Goal: Information Seeking & Learning: Learn about a topic

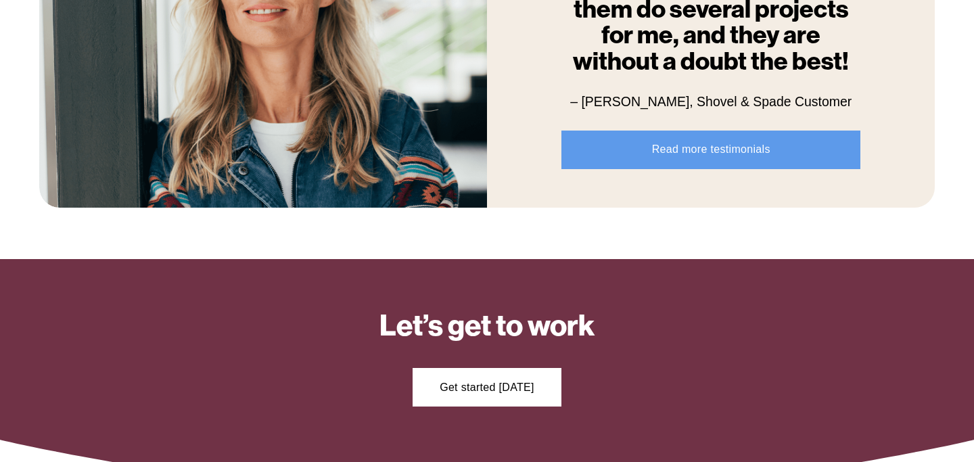
scroll to position [1710, 0]
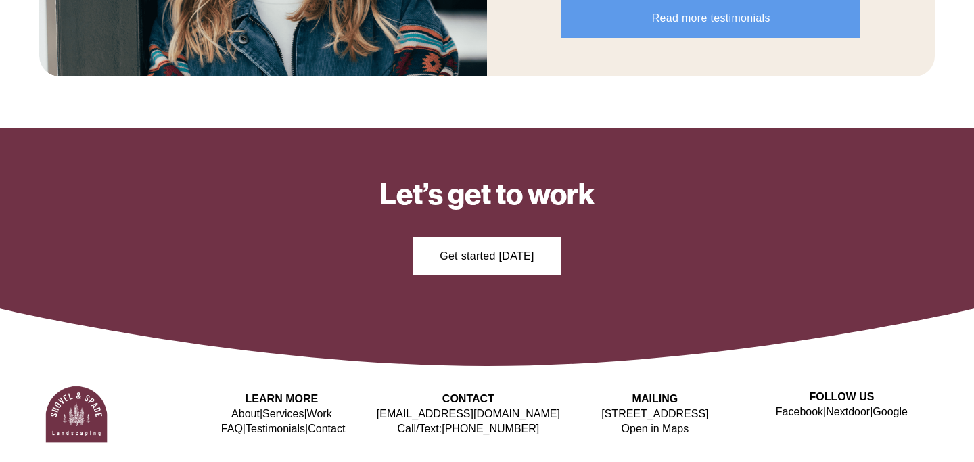
click at [294, 412] on link "Services" at bounding box center [283, 414] width 41 height 15
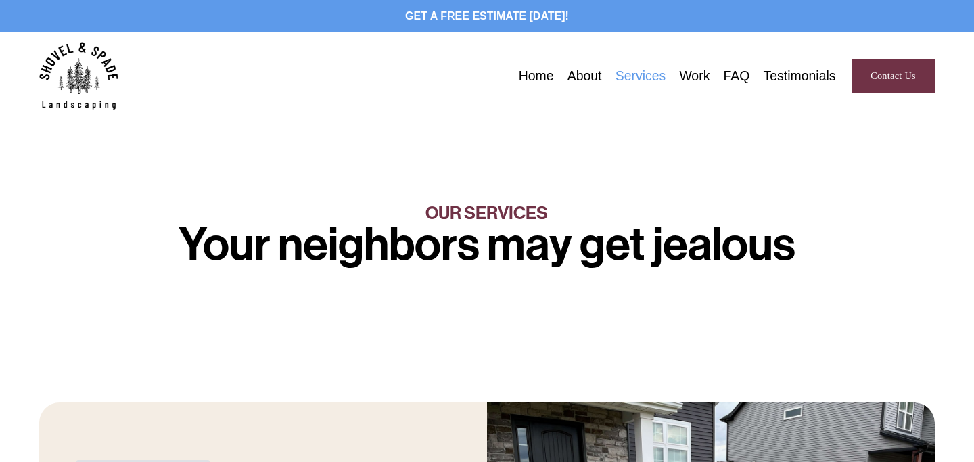
click at [584, 78] on link "About" at bounding box center [585, 76] width 35 height 21
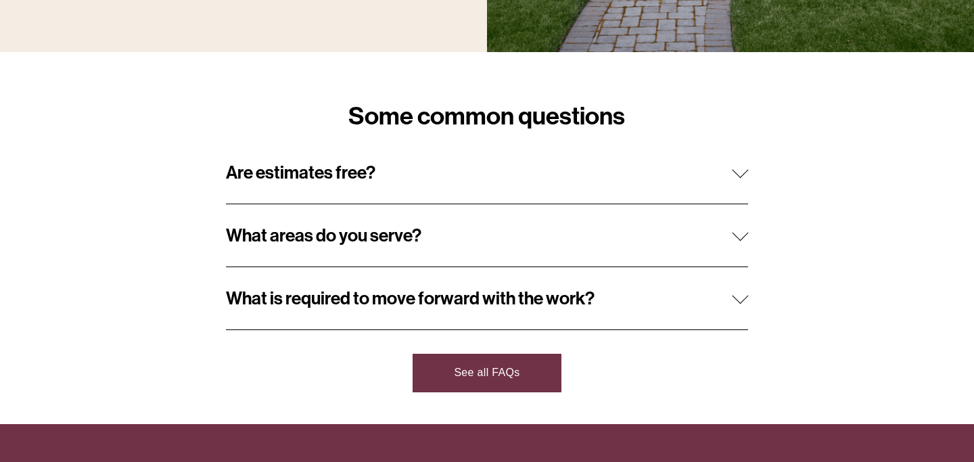
scroll to position [1202, 0]
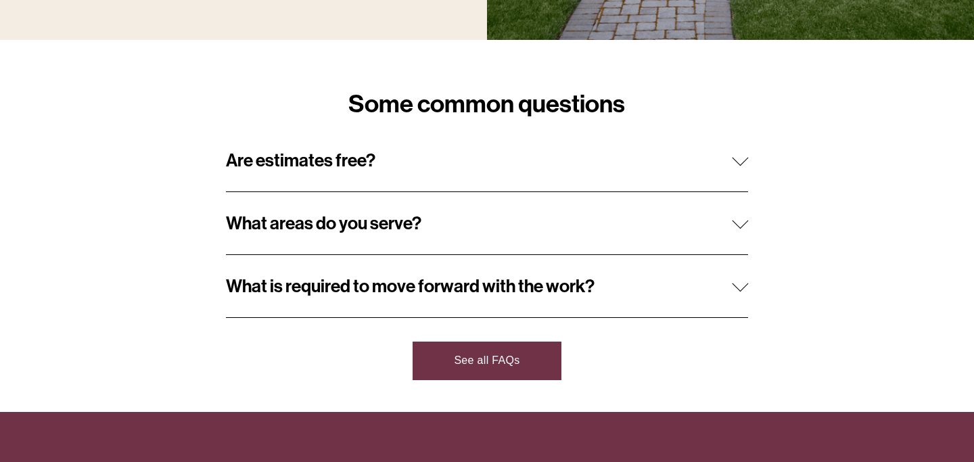
click at [584, 163] on span "Are estimates free?" at bounding box center [479, 161] width 507 height 22
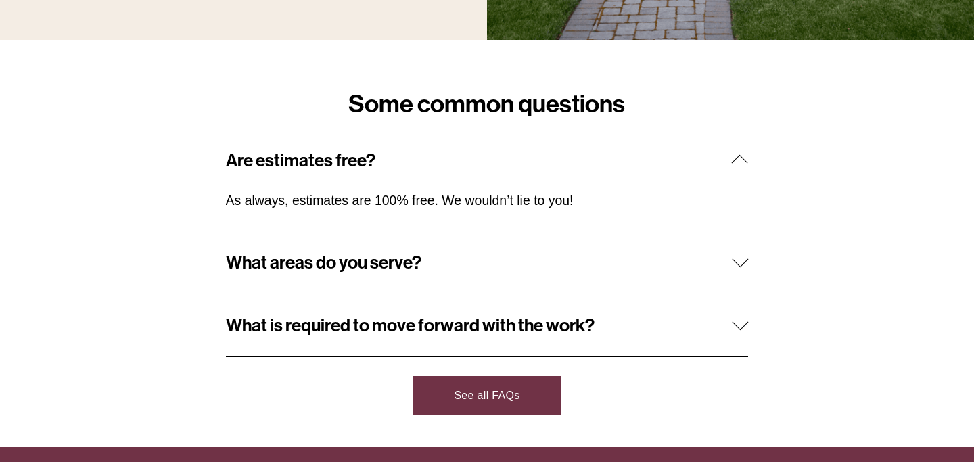
click at [584, 163] on span "Are estimates free?" at bounding box center [479, 161] width 507 height 22
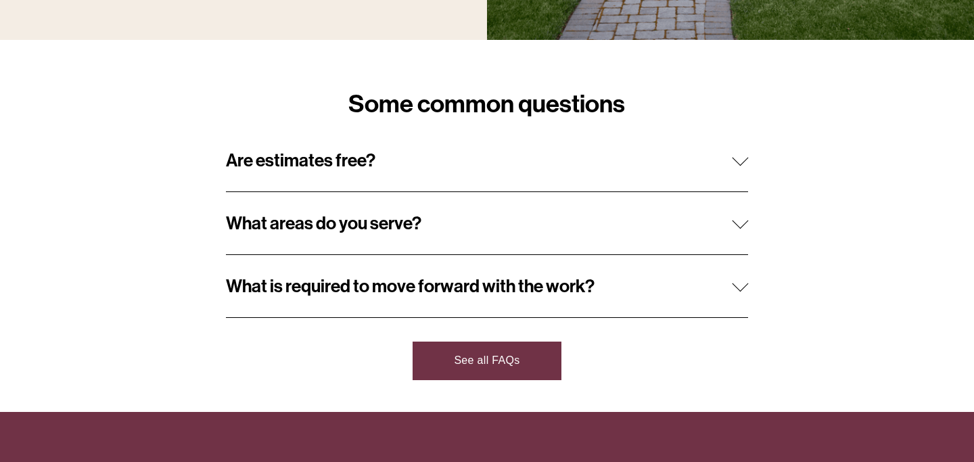
click at [573, 219] on span "What areas do you serve?" at bounding box center [479, 223] width 507 height 22
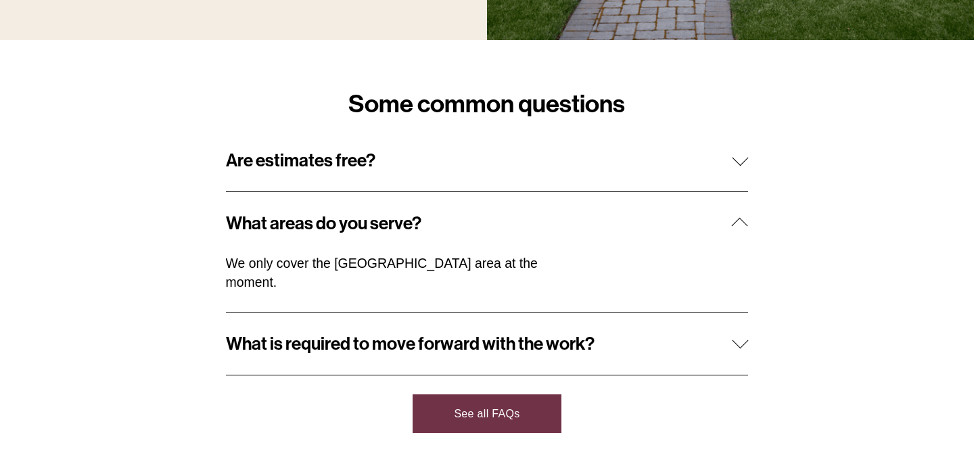
click at [573, 219] on span "What areas do you serve?" at bounding box center [479, 223] width 507 height 22
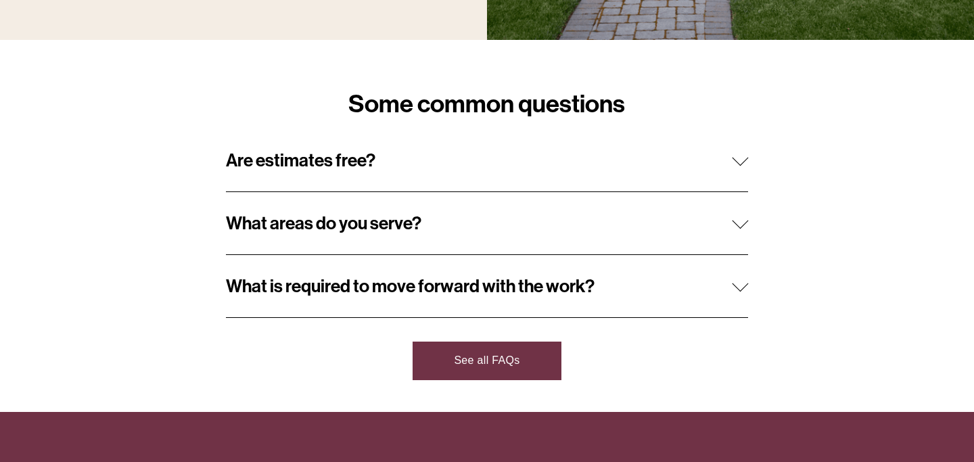
click at [562, 286] on span "What is required to move forward with the work?" at bounding box center [479, 286] width 507 height 22
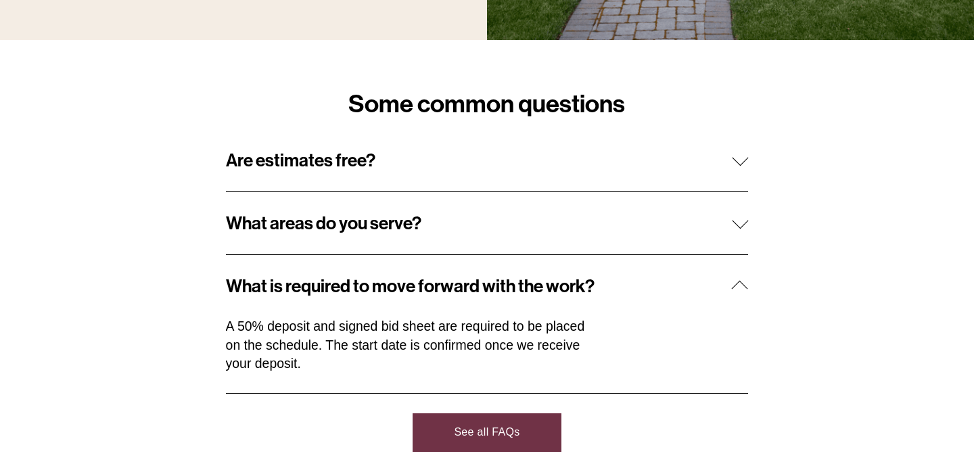
click at [633, 289] on span "What is required to move forward with the work?" at bounding box center [479, 286] width 507 height 22
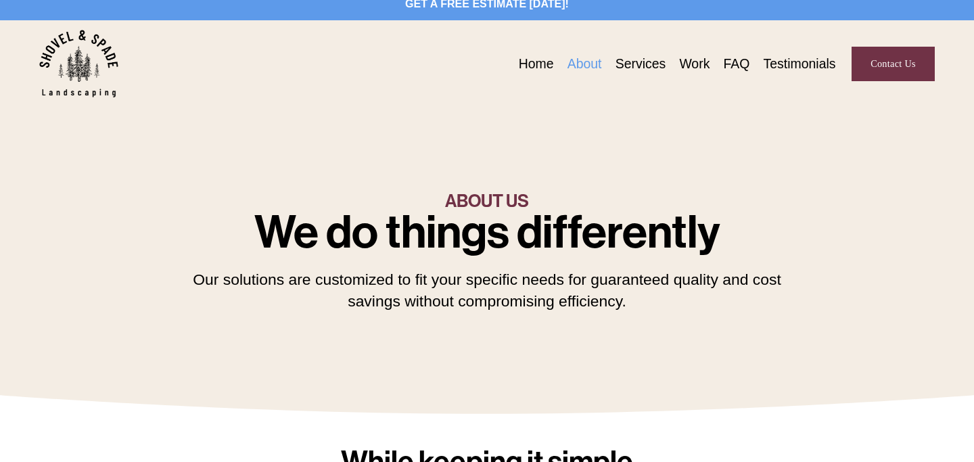
scroll to position [0, 0]
